Goal: Find specific page/section: Find specific page/section

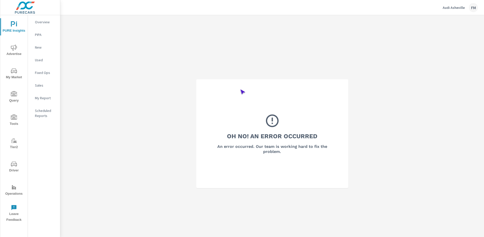
click at [14, 190] on span "Operations" at bounding box center [14, 190] width 24 height 12
